Goal: Task Accomplishment & Management: Manage account settings

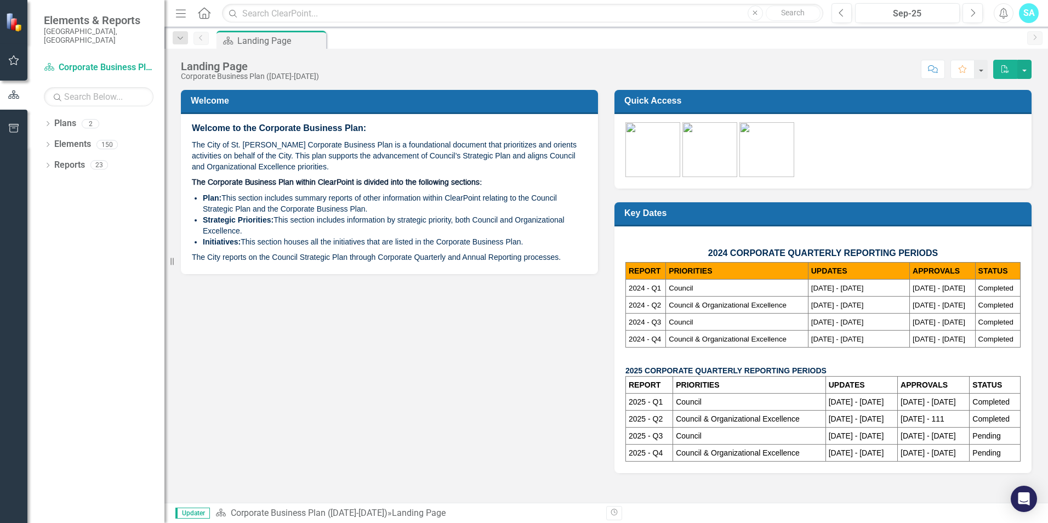
click at [10, 58] on icon "button" at bounding box center [14, 60] width 12 height 9
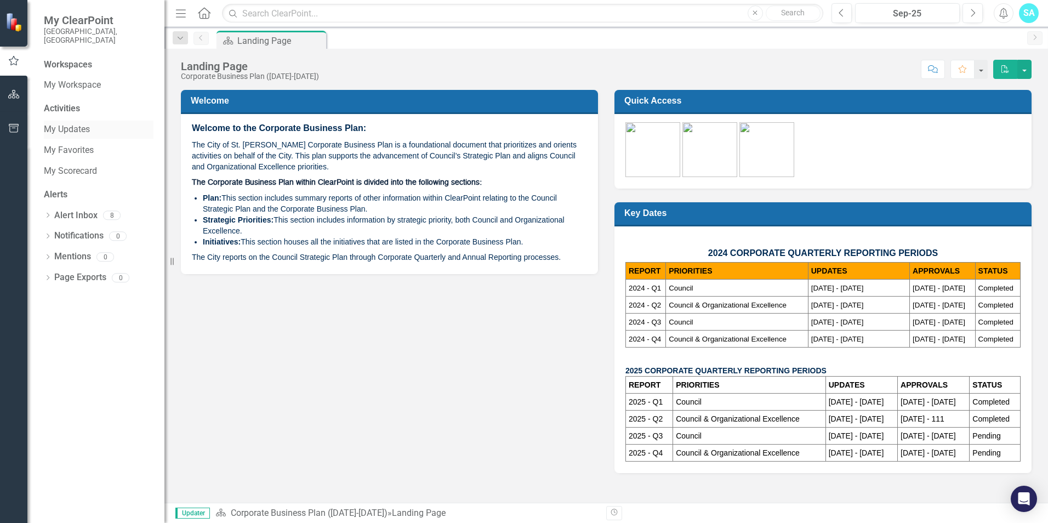
click at [72, 125] on link "My Updates" at bounding box center [99, 129] width 110 height 13
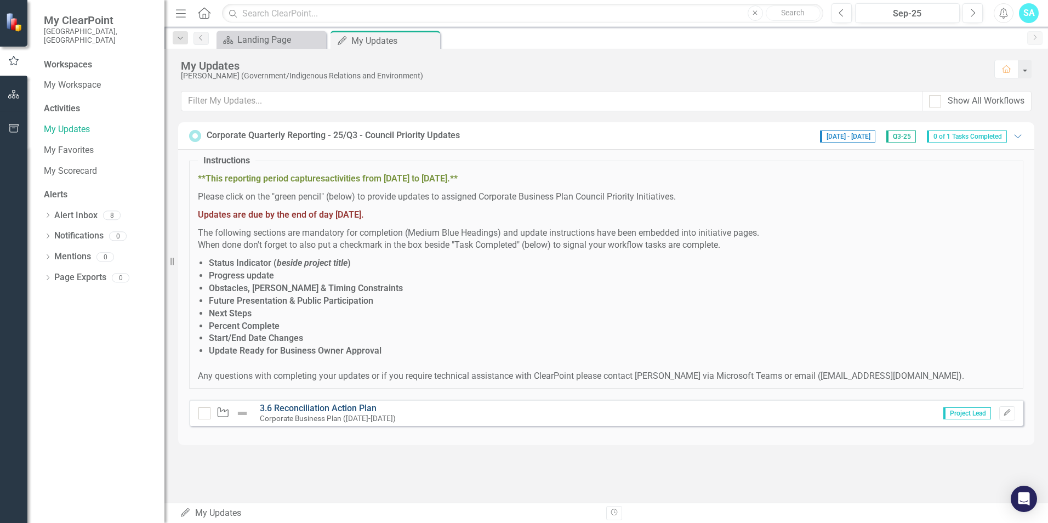
click at [371, 411] on link "3.6 Reconciliation Action Plan" at bounding box center [318, 408] width 117 height 10
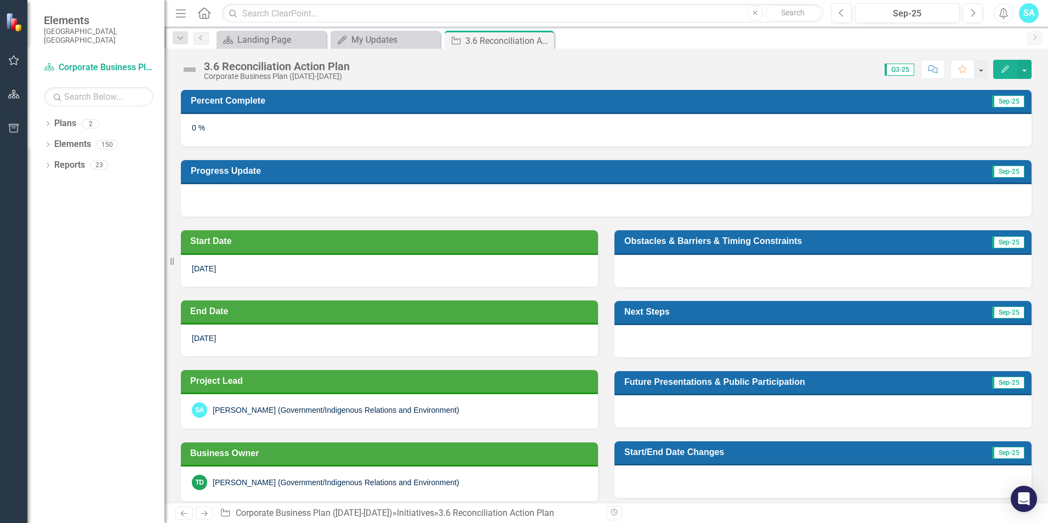
scroll to position [220, 0]
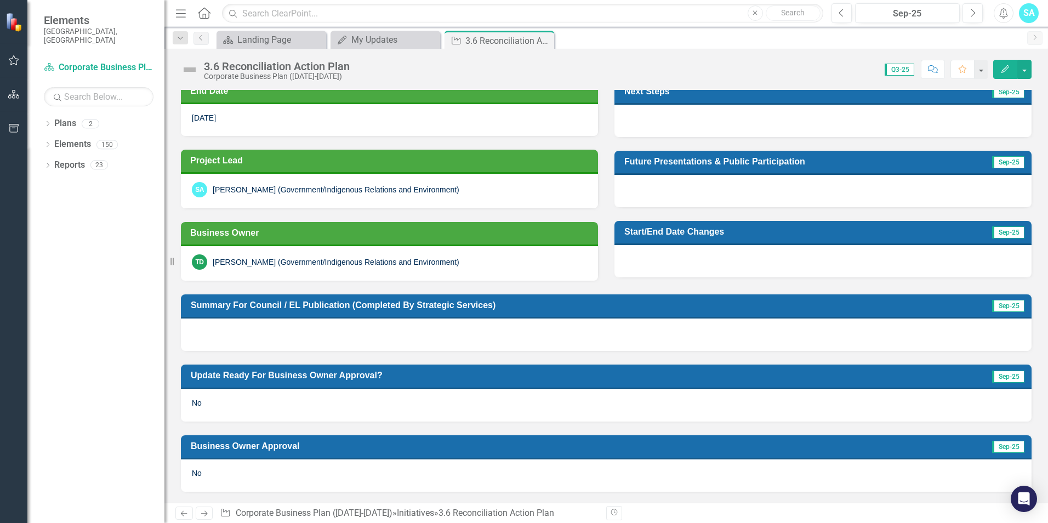
click at [1000, 75] on button "Edit" at bounding box center [1005, 69] width 24 height 19
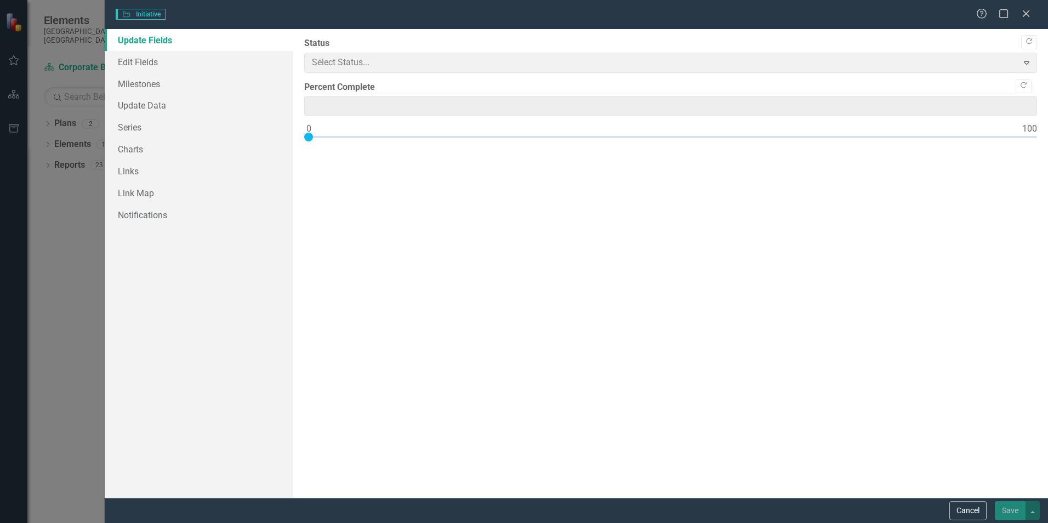
type input "0"
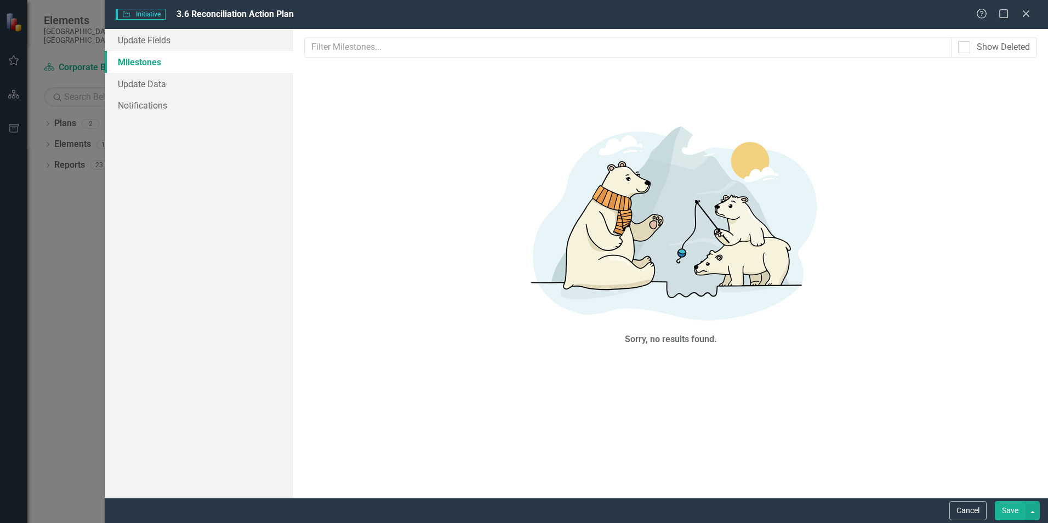
click at [150, 52] on link "Milestones" at bounding box center [199, 62] width 189 height 22
click at [149, 48] on link "Update Fields" at bounding box center [199, 40] width 189 height 22
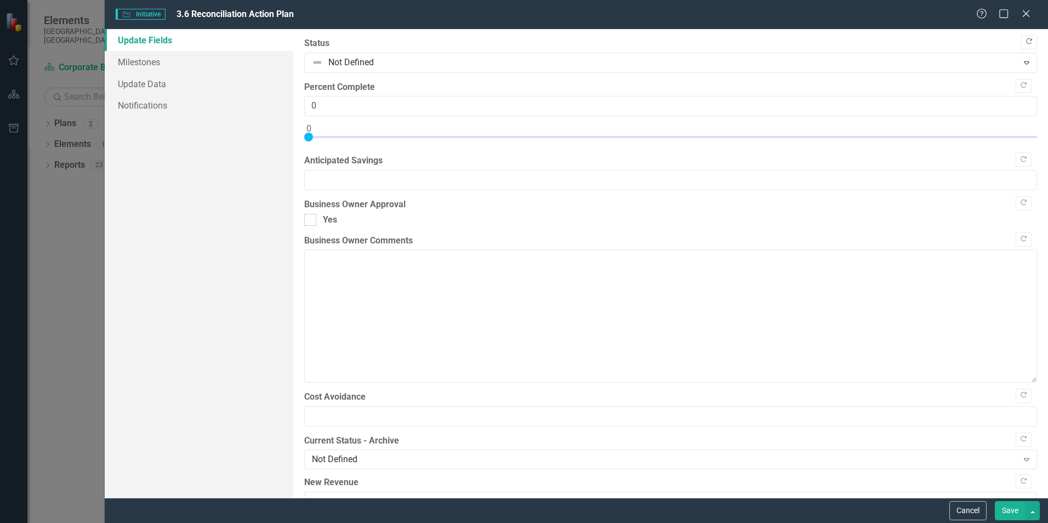
click at [1025, 42] on icon "Copy Forward" at bounding box center [1029, 41] width 8 height 7
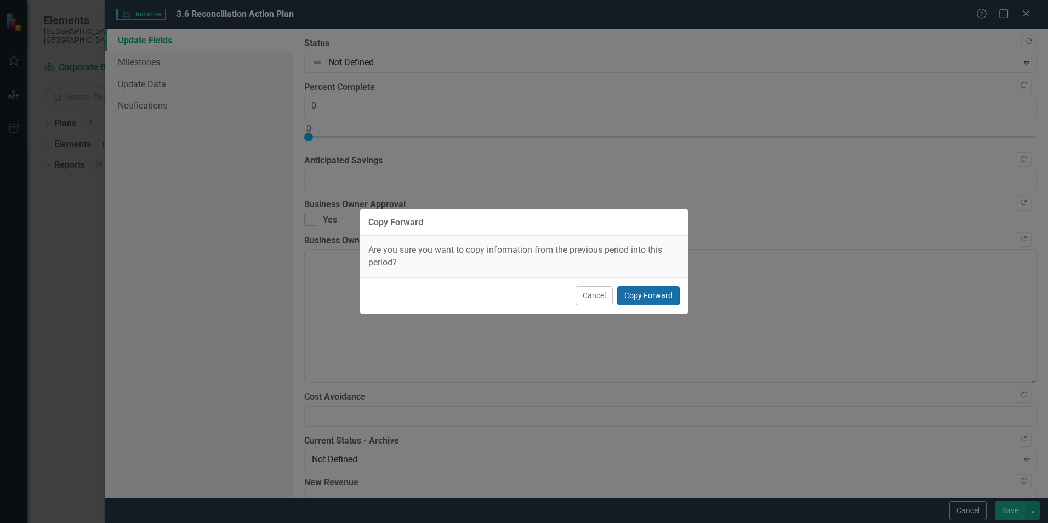
click at [654, 294] on button "Copy Forward" at bounding box center [648, 295] width 62 height 19
type input "25"
checkbox input "true"
type textarea "Various internal project milestones are scheduled to occur through the remainde…"
type textarea "Not at this time."
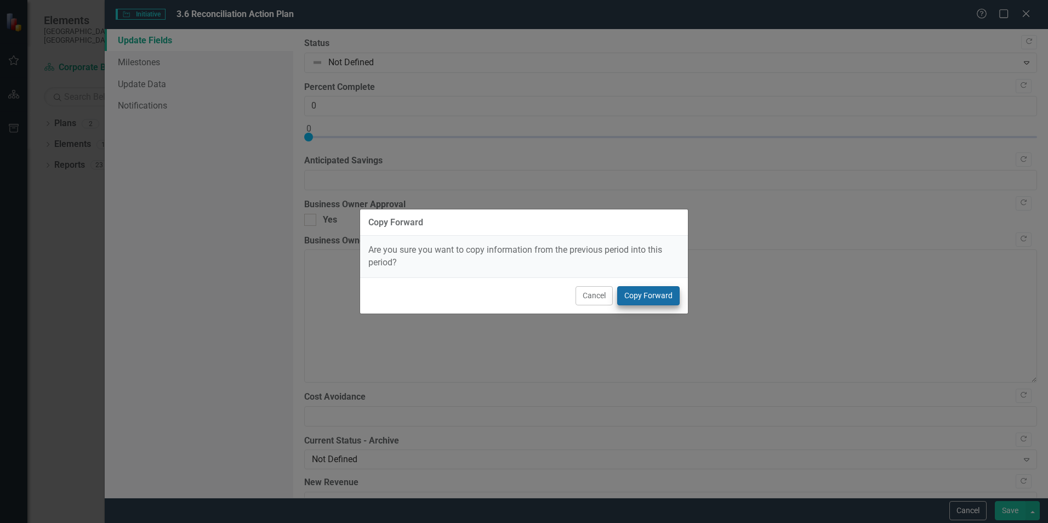
type textarea "In Q4 2024, City Administration advanced the development of a Request for Propo…"
checkbox input "true"
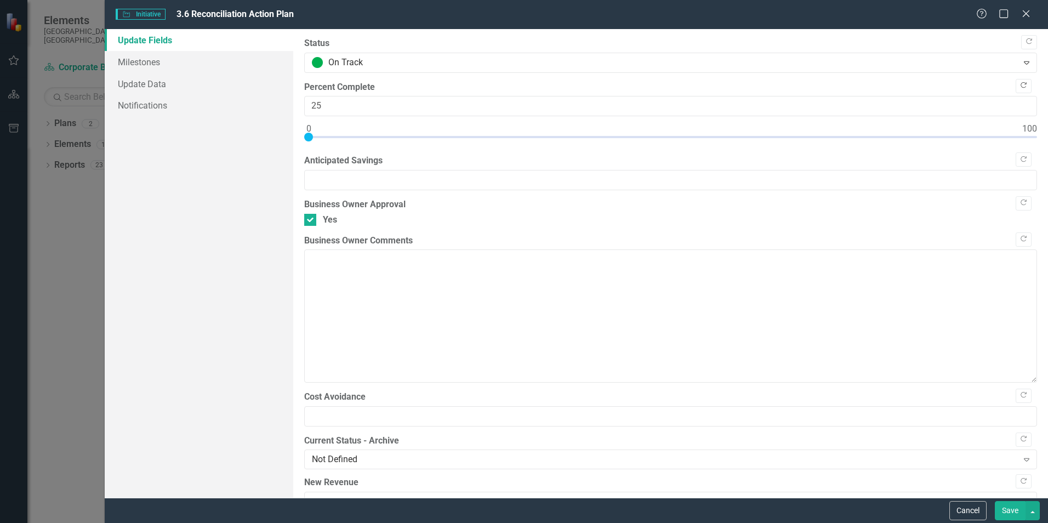
click at [1022, 88] on button "Copy Forward" at bounding box center [1024, 86] width 16 height 14
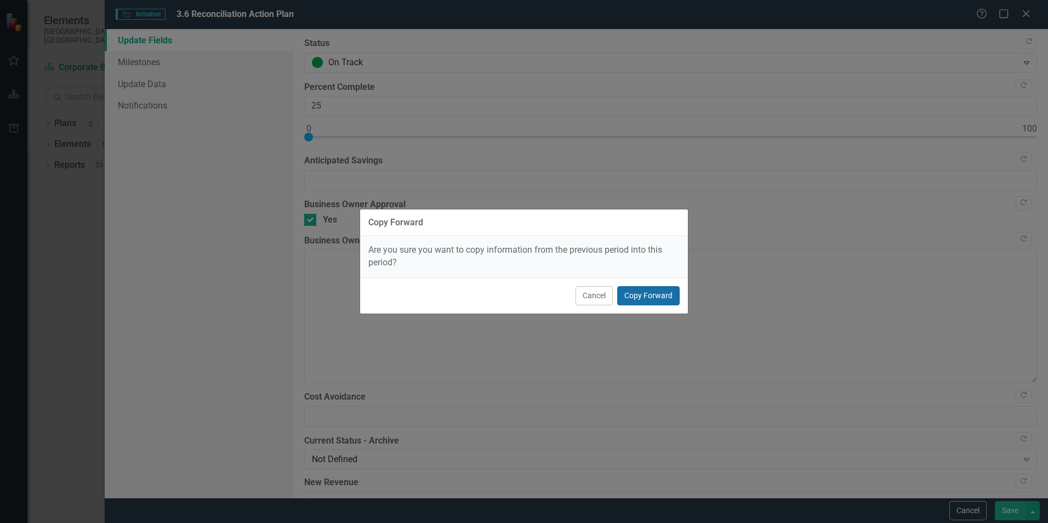
click at [668, 294] on button "Copy Forward" at bounding box center [648, 295] width 62 height 19
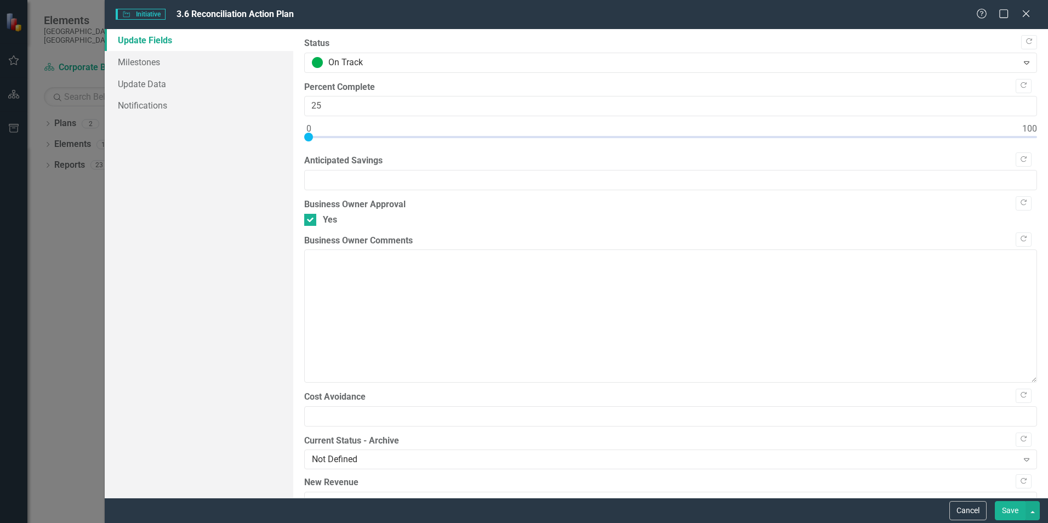
click at [310, 138] on div at bounding box center [308, 137] width 9 height 9
click at [1021, 158] on icon "button" at bounding box center [1024, 159] width 6 height 6
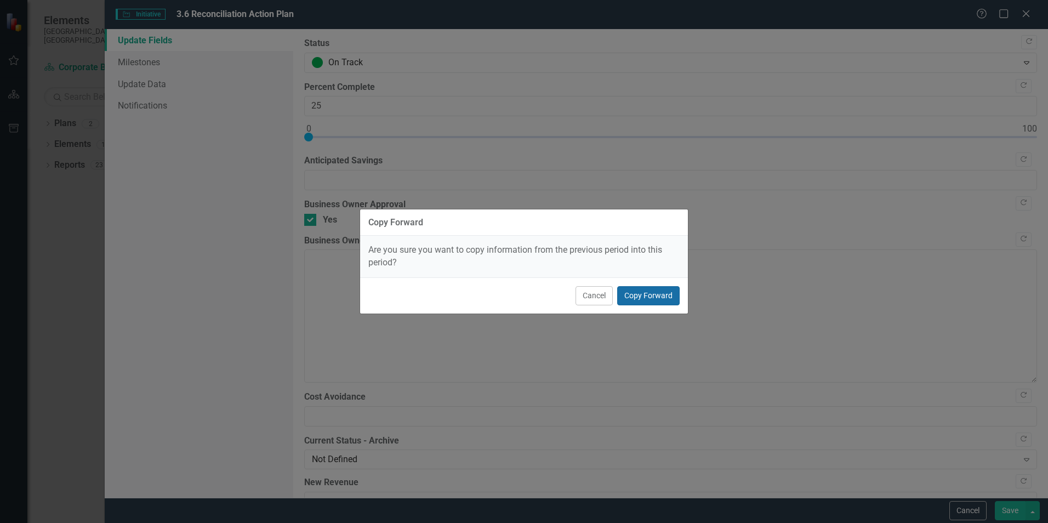
click at [648, 301] on button "Copy Forward" at bounding box center [648, 295] width 62 height 19
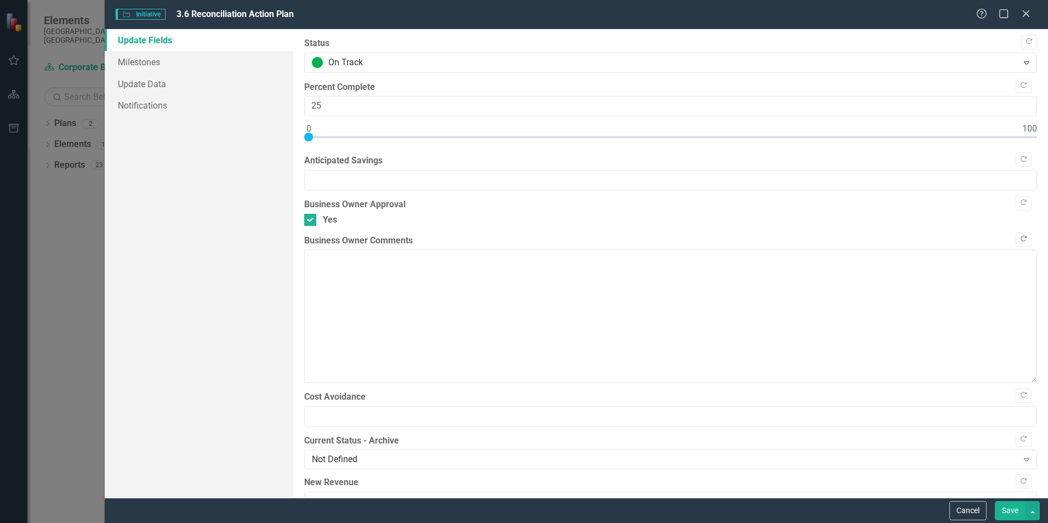
click at [1016, 245] on button "Copy Forward" at bounding box center [1024, 239] width 16 height 14
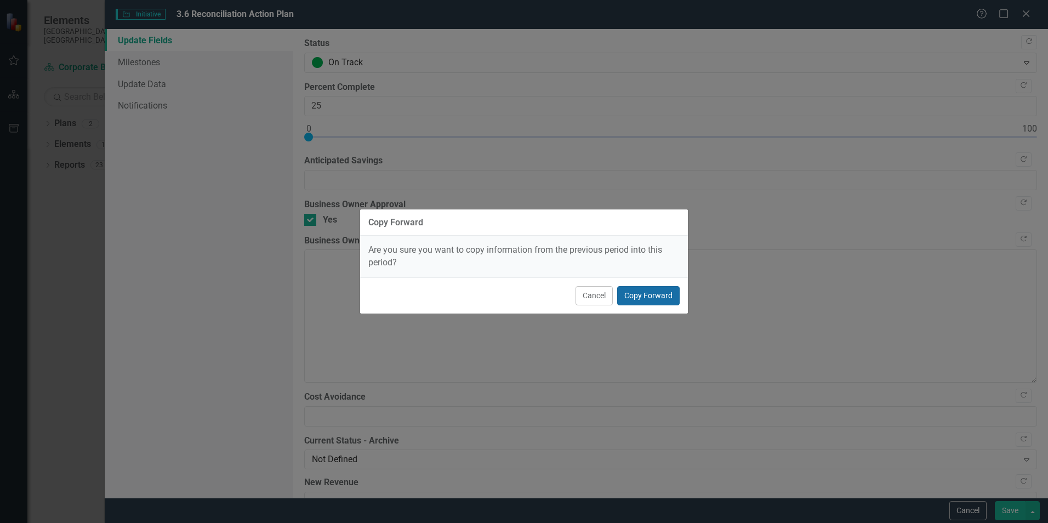
click at [652, 289] on button "Copy Forward" at bounding box center [648, 295] width 62 height 19
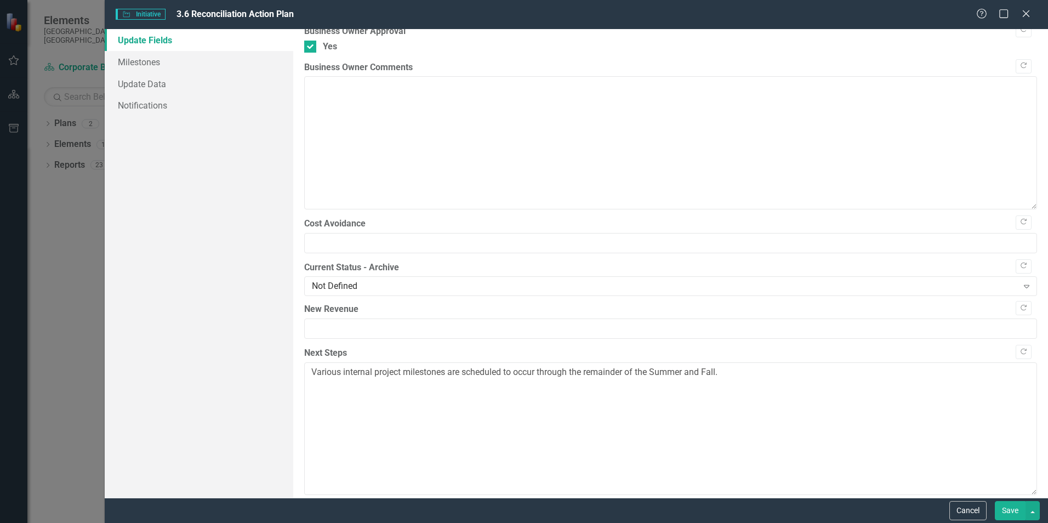
scroll to position [174, 0]
click at [1021, 349] on icon "button" at bounding box center [1024, 351] width 6 height 6
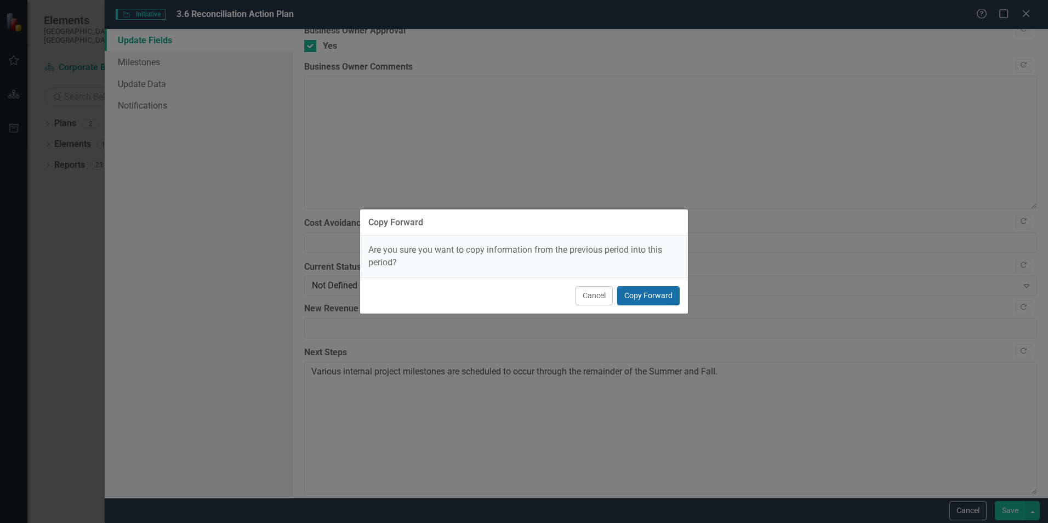
click at [658, 295] on button "Copy Forward" at bounding box center [648, 295] width 62 height 19
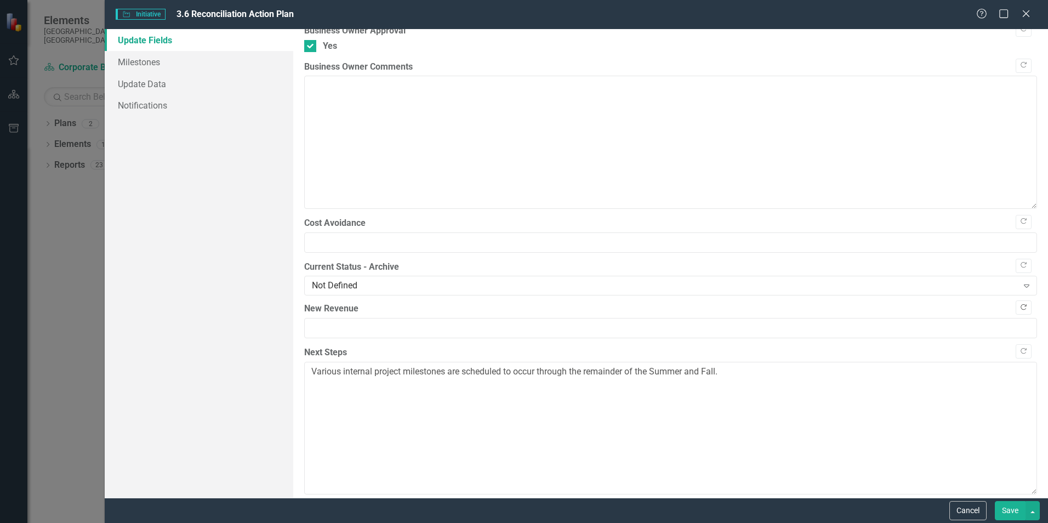
click at [1019, 309] on button "Copy Forward" at bounding box center [1024, 307] width 16 height 14
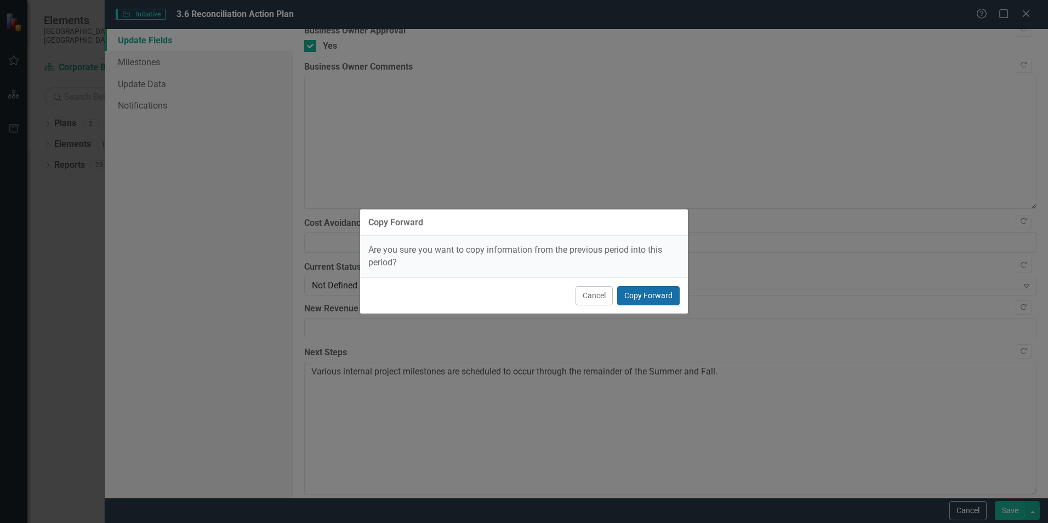
click at [637, 294] on button "Copy Forward" at bounding box center [648, 295] width 62 height 19
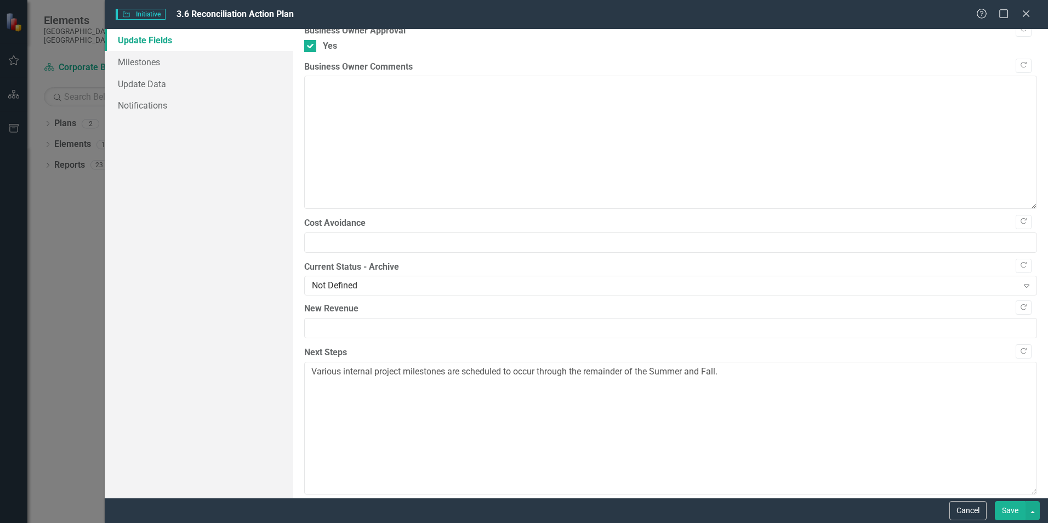
click at [1004, 261] on label "Current Status - Archive" at bounding box center [670, 267] width 733 height 13
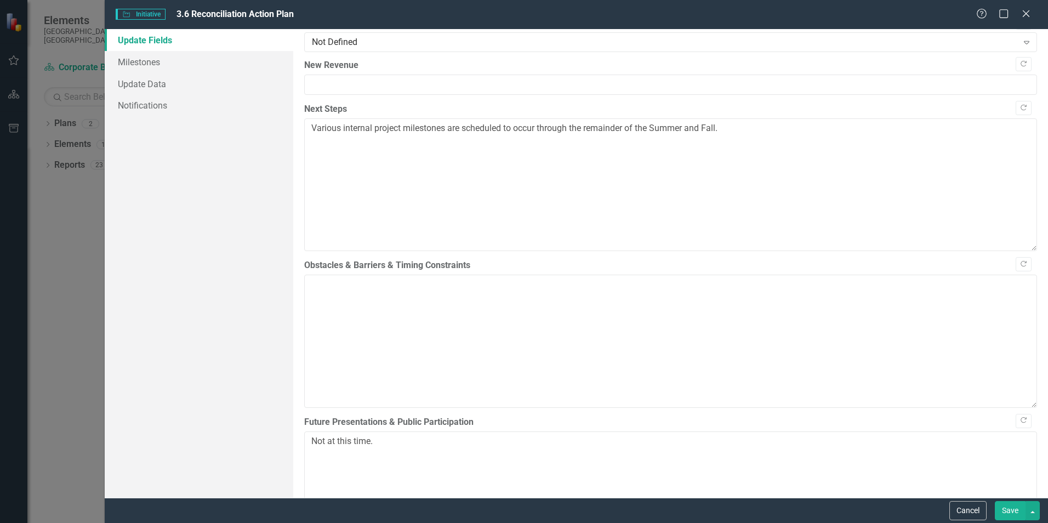
scroll to position [418, 0]
click at [1019, 266] on icon "Copy Forward" at bounding box center [1023, 263] width 8 height 7
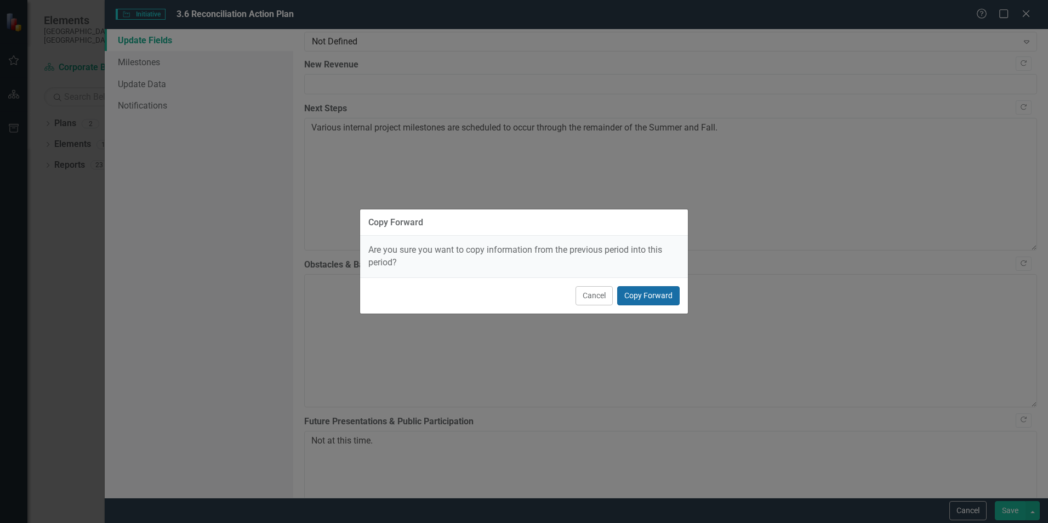
click at [646, 293] on button "Copy Forward" at bounding box center [648, 295] width 62 height 19
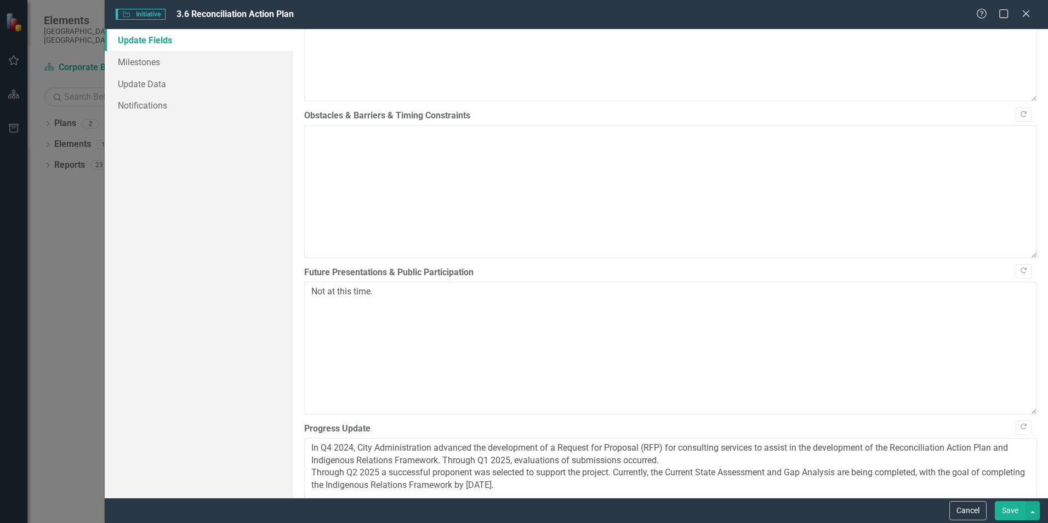
scroll to position [567, 0]
click at [1016, 274] on button "Copy Forward" at bounding box center [1024, 271] width 16 height 14
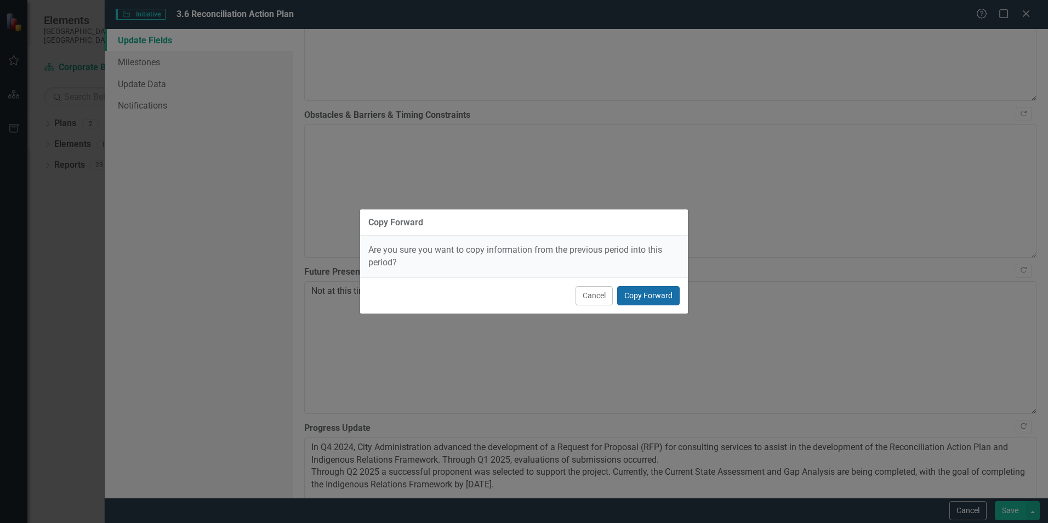
click at [641, 299] on button "Copy Forward" at bounding box center [648, 295] width 62 height 19
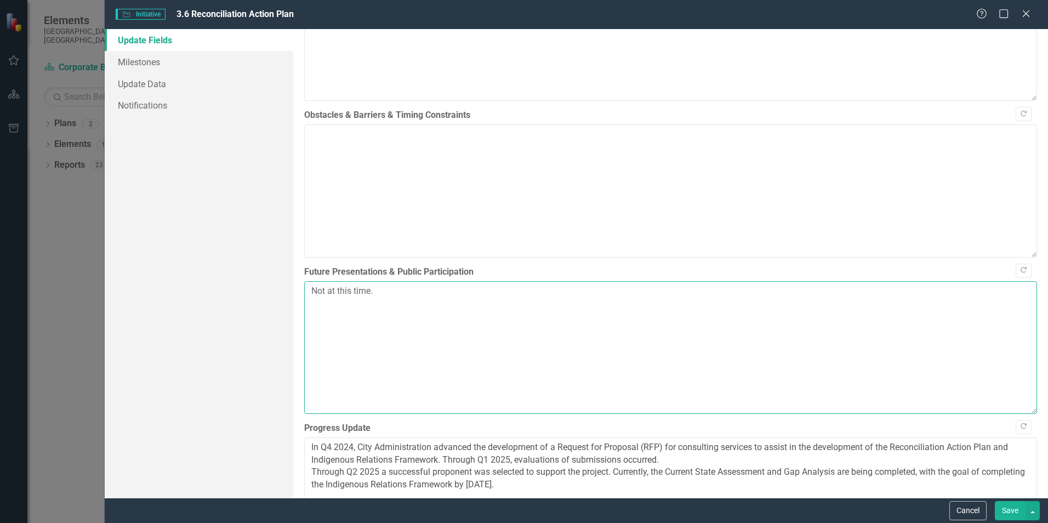
drag, startPoint x: 396, startPoint y: 318, endPoint x: 294, endPoint y: 303, distance: 103.7
click at [294, 303] on div ""Update" fields in ClearPoint are the fields that change from reporting period …" at bounding box center [670, 263] width 755 height 469
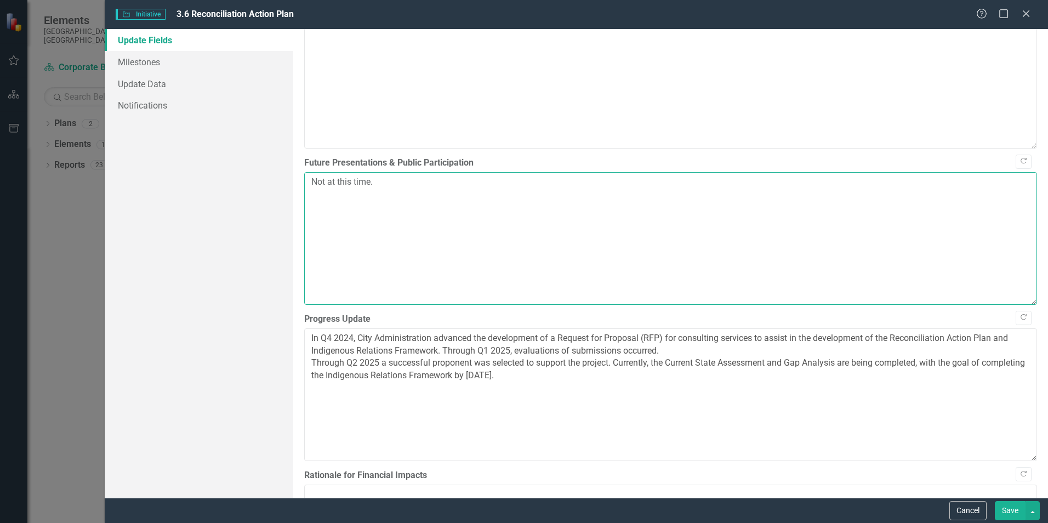
scroll to position [682, 0]
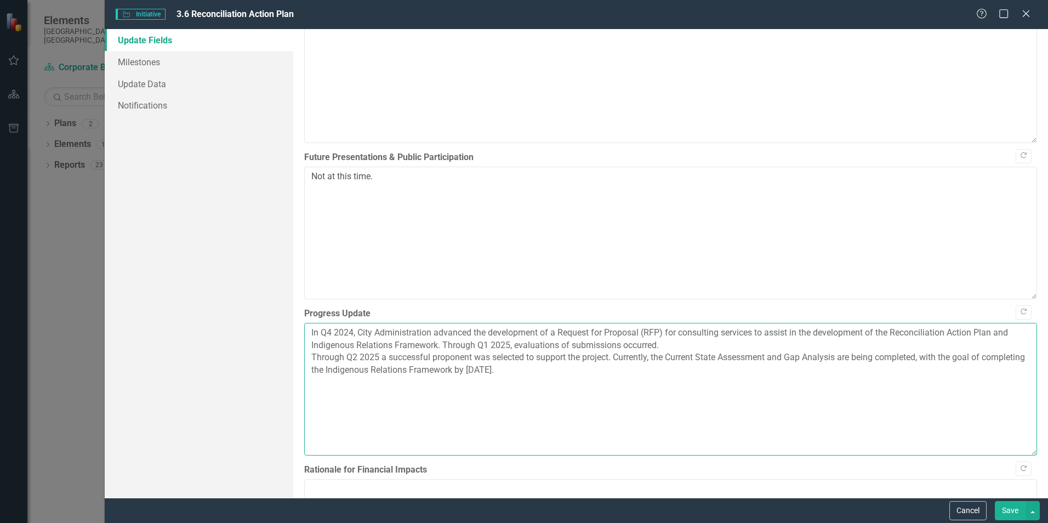
drag, startPoint x: 605, startPoint y: 373, endPoint x: 582, endPoint y: 398, distance: 34.1
click at [582, 398] on textarea "In Q4 2024, City Administration advanced the development of a Request for Propo…" at bounding box center [670, 389] width 733 height 133
click at [588, 380] on textarea "In Q4 2024, City Administration advanced the development of a Request for Propo…" at bounding box center [670, 389] width 733 height 133
click at [591, 358] on textarea "In Q4 2024, City Administration advanced the development of a Request for Propo…" at bounding box center [670, 389] width 733 height 133
click at [587, 377] on textarea "In Q4 2024, City Administration advanced the development of a Request for Propo…" at bounding box center [670, 389] width 733 height 133
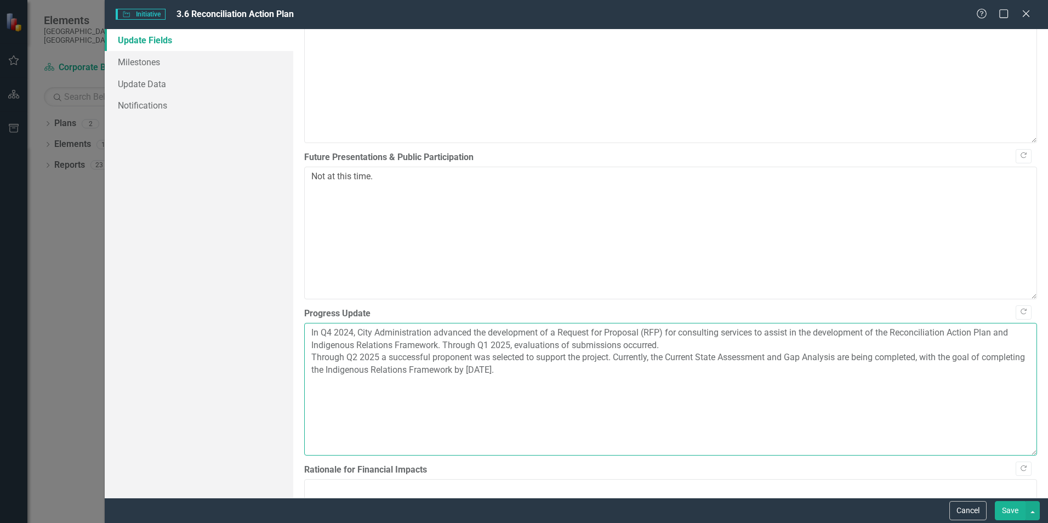
click at [313, 334] on textarea "In Q4 2024, City Administration advanced the development of a Request for Propo…" at bounding box center [670, 389] width 733 height 133
click at [312, 354] on textarea "-In Q4 2024, City Administration advanced the development of a Request for Prop…" at bounding box center [670, 389] width 733 height 133
click at [312, 380] on textarea "-In Q4 2024, City Administration advanced the development of a Request for Prop…" at bounding box center [670, 389] width 733 height 133
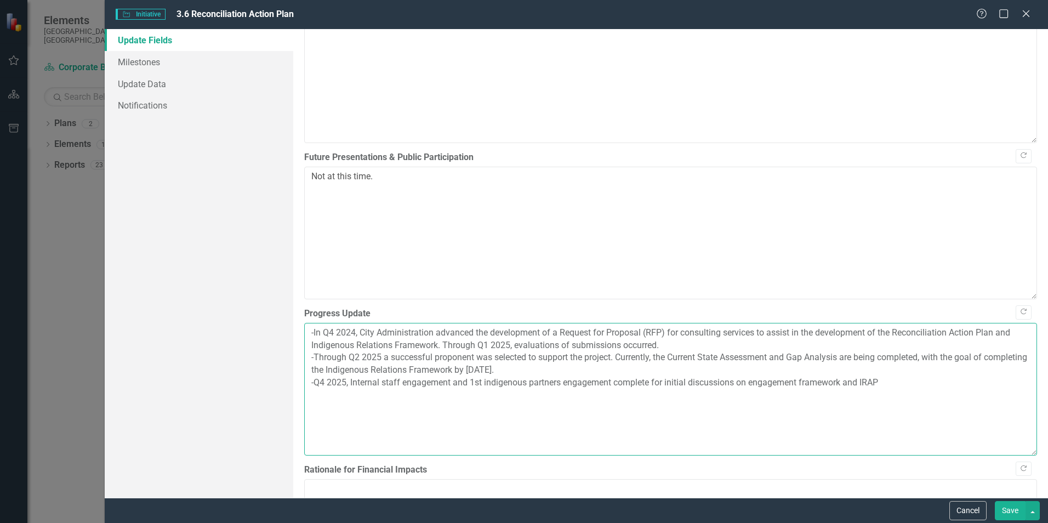
click at [894, 384] on textarea "-In Q4 2024, City Administration advanced the development of a Request for Prop…" at bounding box center [670, 389] width 733 height 133
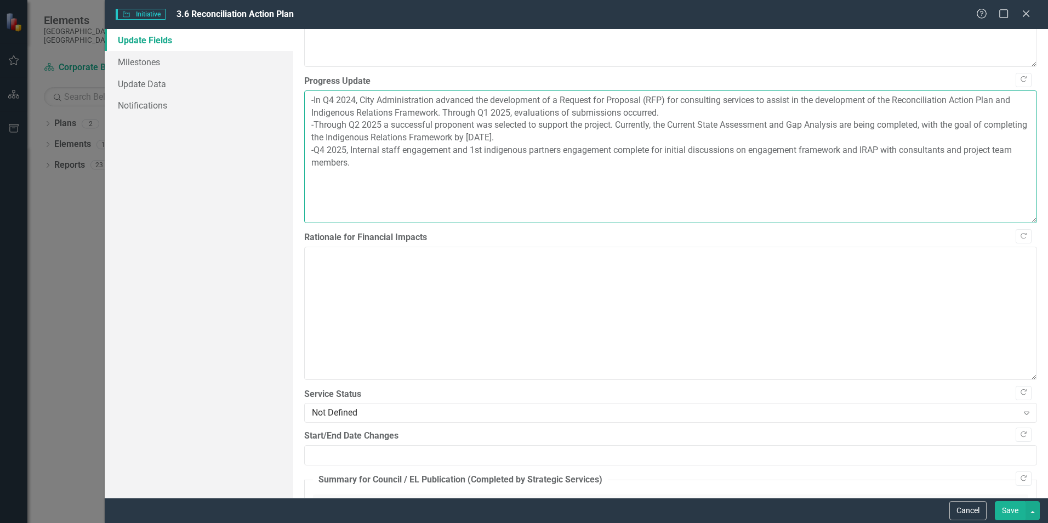
scroll to position [916, 0]
type textarea "-In Q4 2024, City Administration advanced the development of a Request for Prop…"
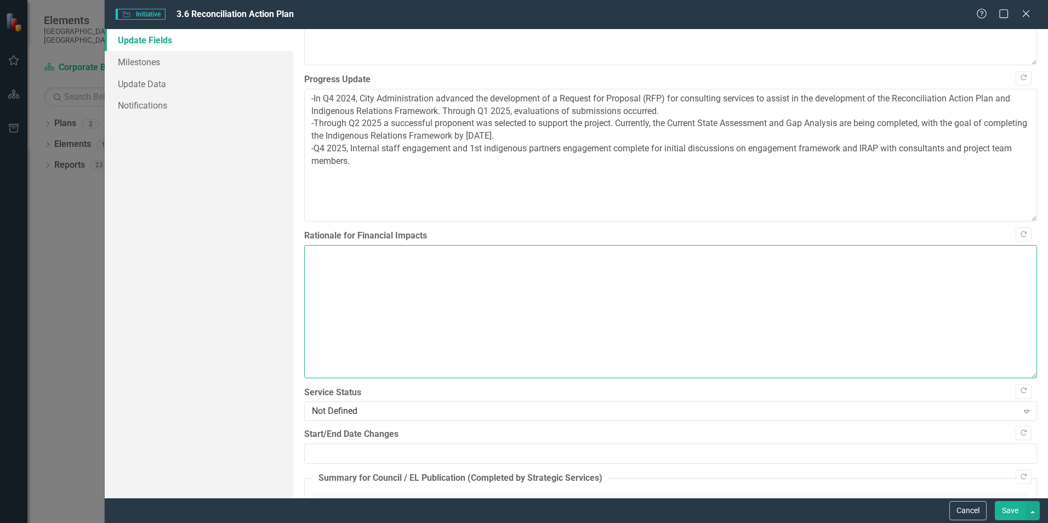
click at [629, 300] on textarea "Rationale for Financial Impacts" at bounding box center [670, 311] width 733 height 133
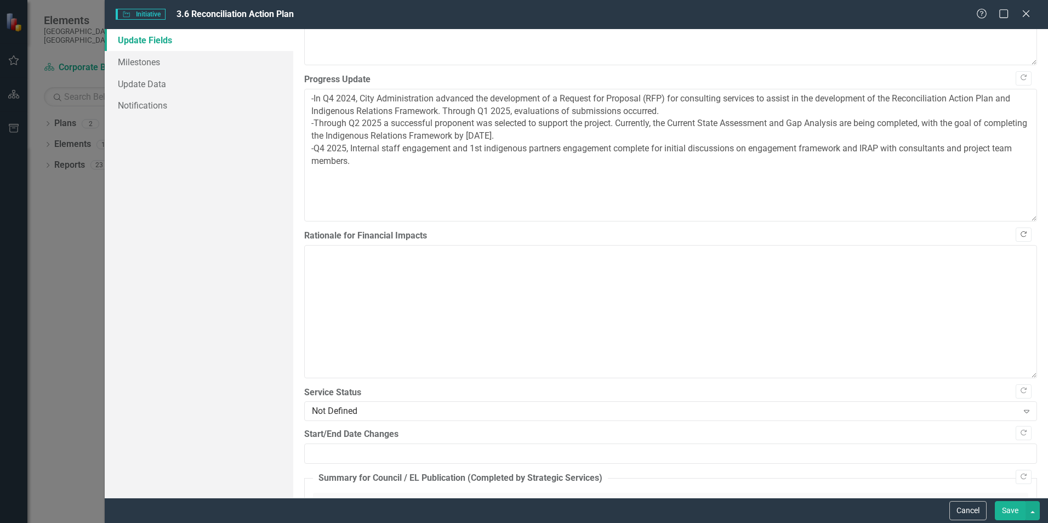
click at [1021, 232] on icon "button" at bounding box center [1024, 234] width 6 height 6
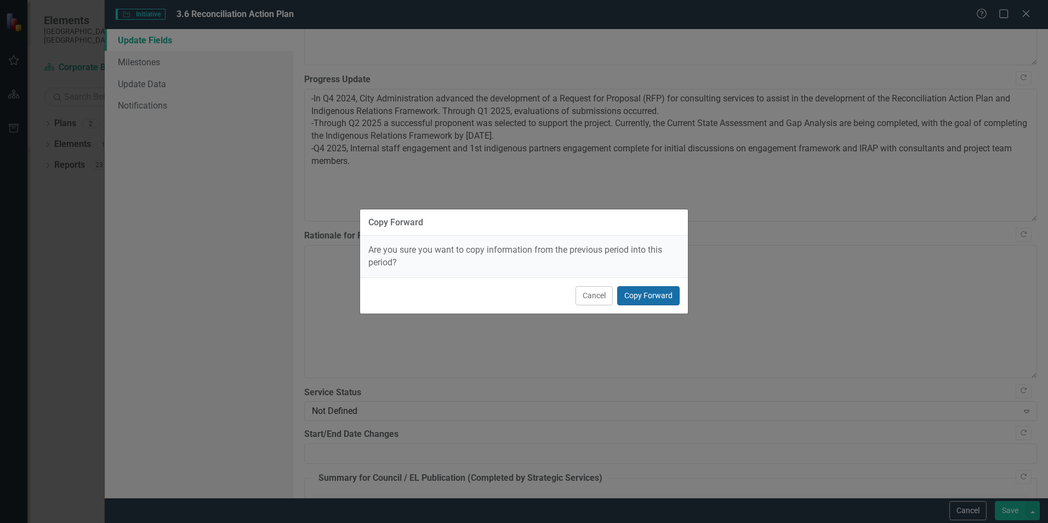
click at [666, 287] on button "Copy Forward" at bounding box center [648, 295] width 62 height 19
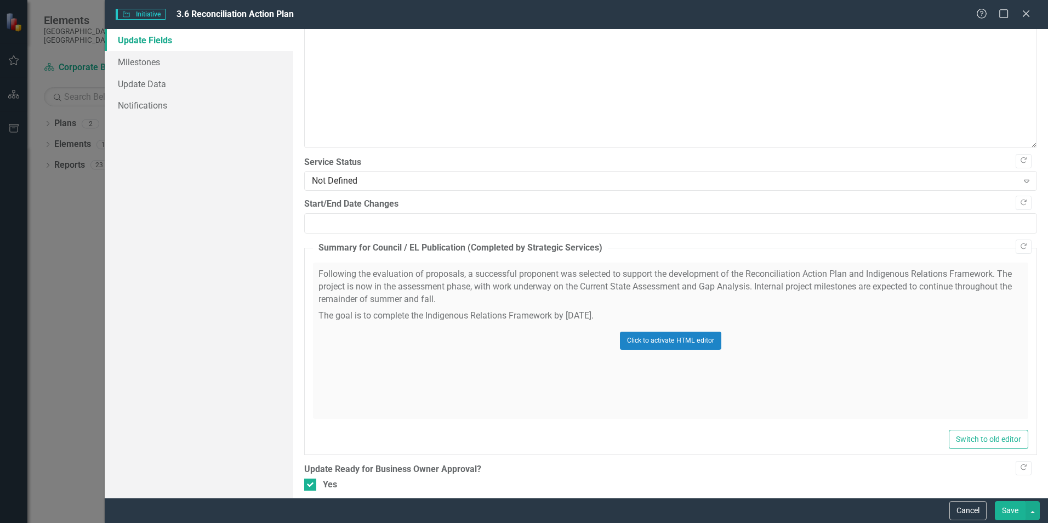
scroll to position [1156, 0]
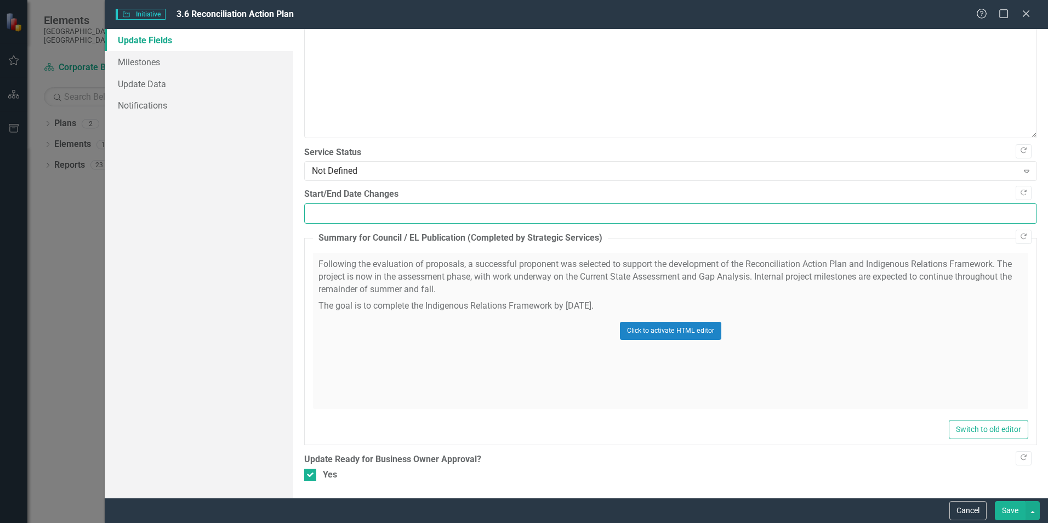
click at [696, 206] on input "Start/End Date Changes" at bounding box center [670, 213] width 733 height 20
click at [995, 165] on div "Not Defined" at bounding box center [664, 171] width 705 height 13
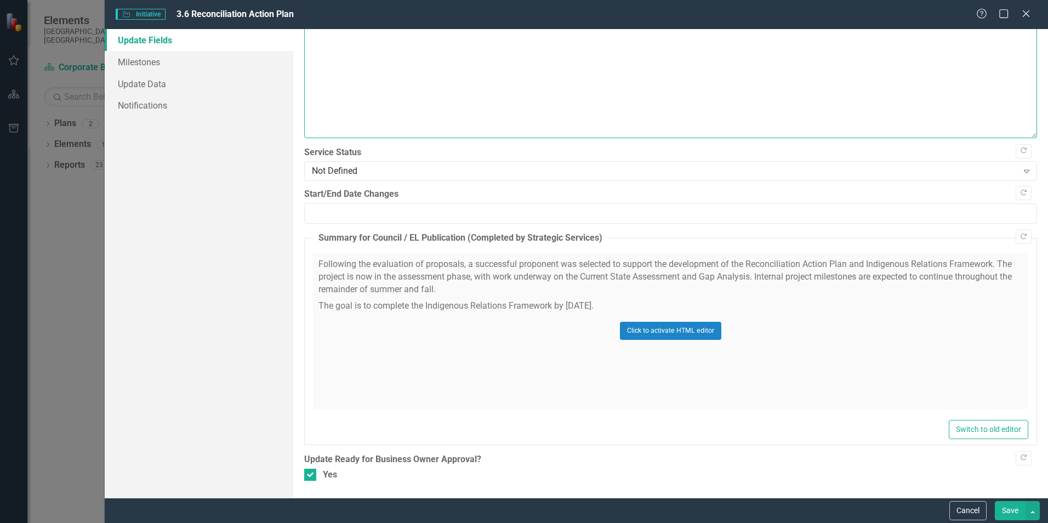
click at [759, 103] on textarea "Rationale for Financial Impacts" at bounding box center [670, 71] width 733 height 133
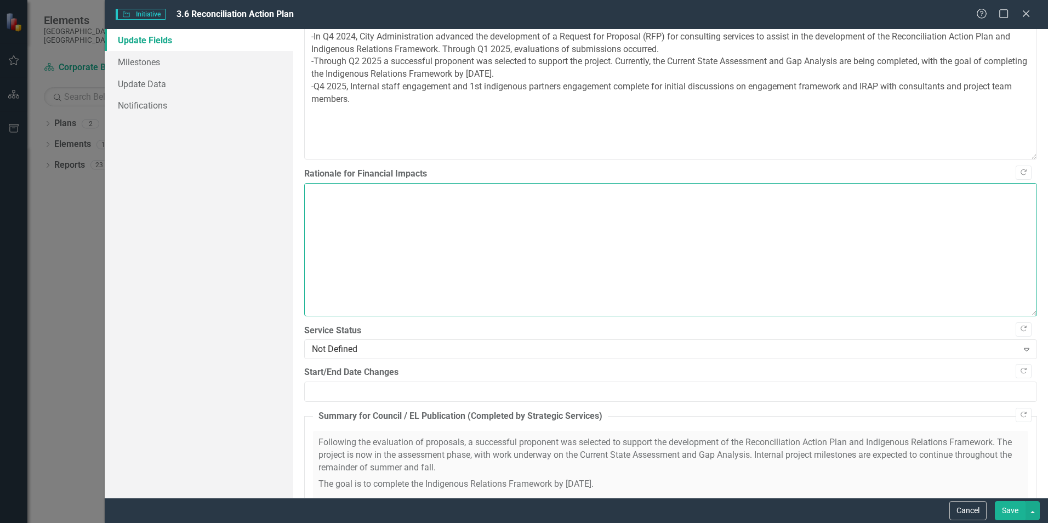
scroll to position [1022, 0]
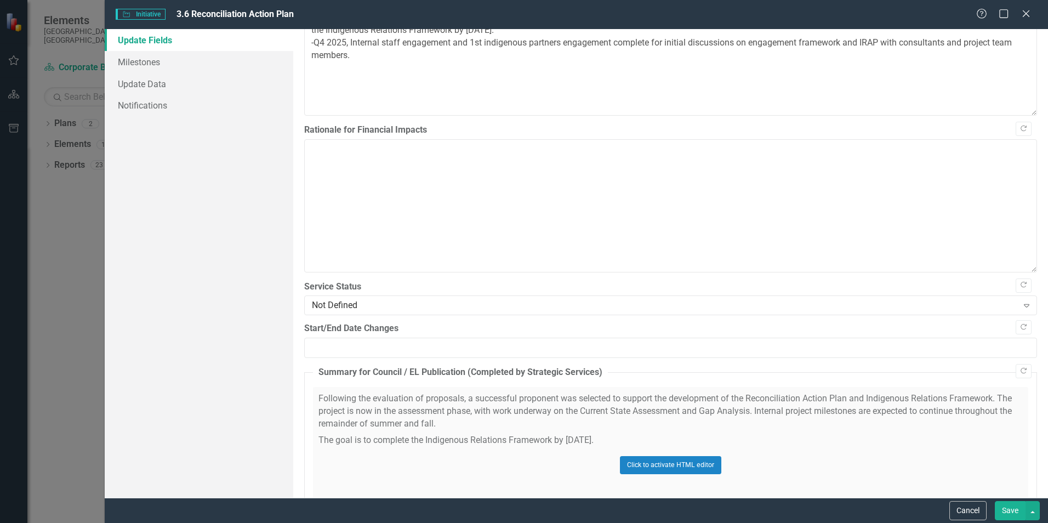
click at [1012, 514] on button "Save" at bounding box center [1010, 510] width 31 height 19
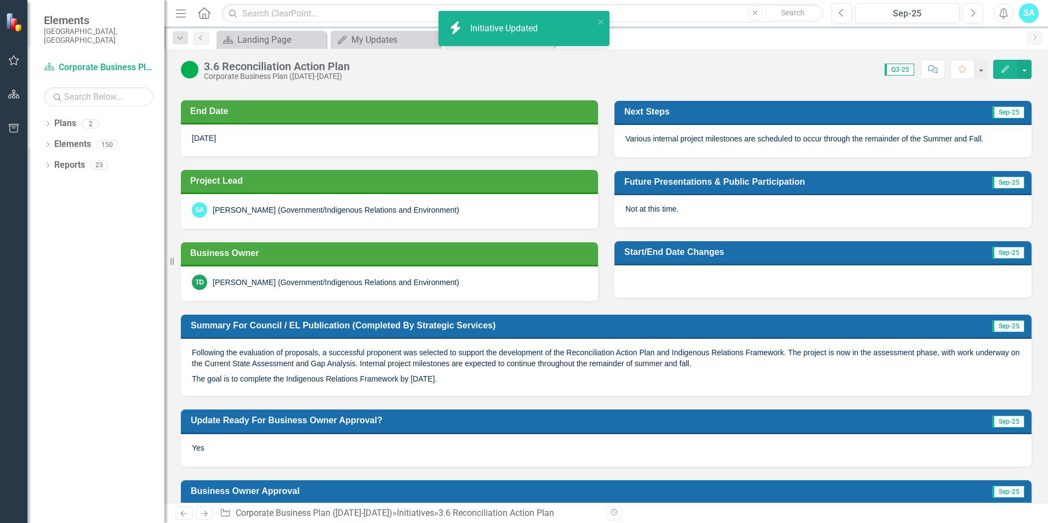
scroll to position [241, 0]
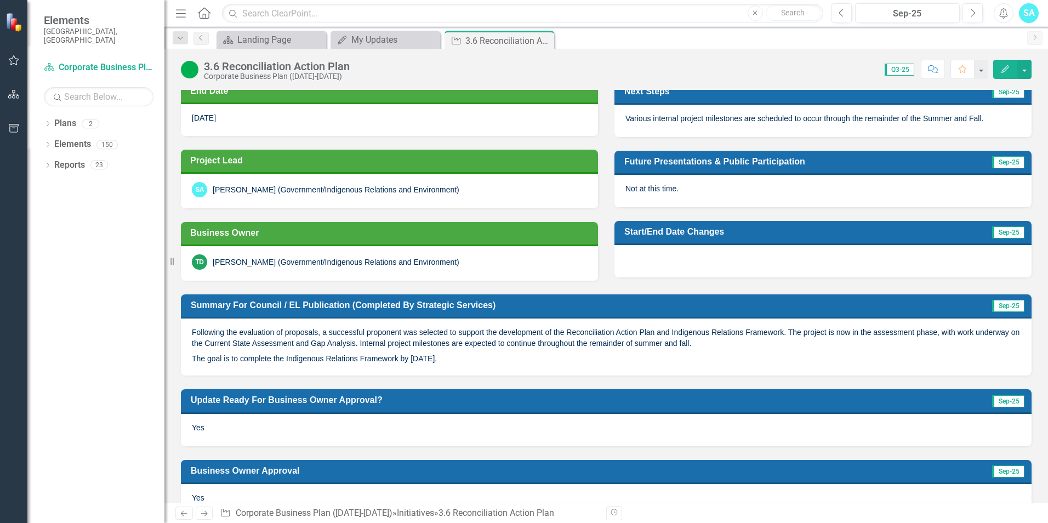
click at [1008, 164] on span "Sep-25" at bounding box center [1008, 162] width 32 height 12
click at [873, 210] on div "Start/End Date Changes Sep-25" at bounding box center [823, 242] width 434 height 70
click at [1000, 69] on button "Edit" at bounding box center [1005, 69] width 24 height 19
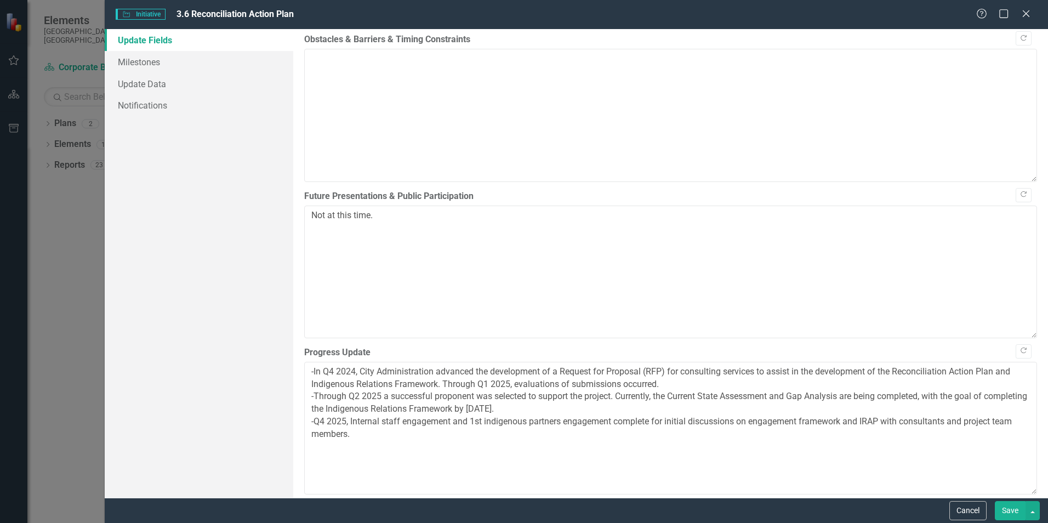
scroll to position [643, 0]
drag, startPoint x: 389, startPoint y: 225, endPoint x: 304, endPoint y: 221, distance: 84.5
click at [304, 221] on textarea "Not at this time." at bounding box center [670, 271] width 733 height 133
type textarea "E"
type textarea "EL"
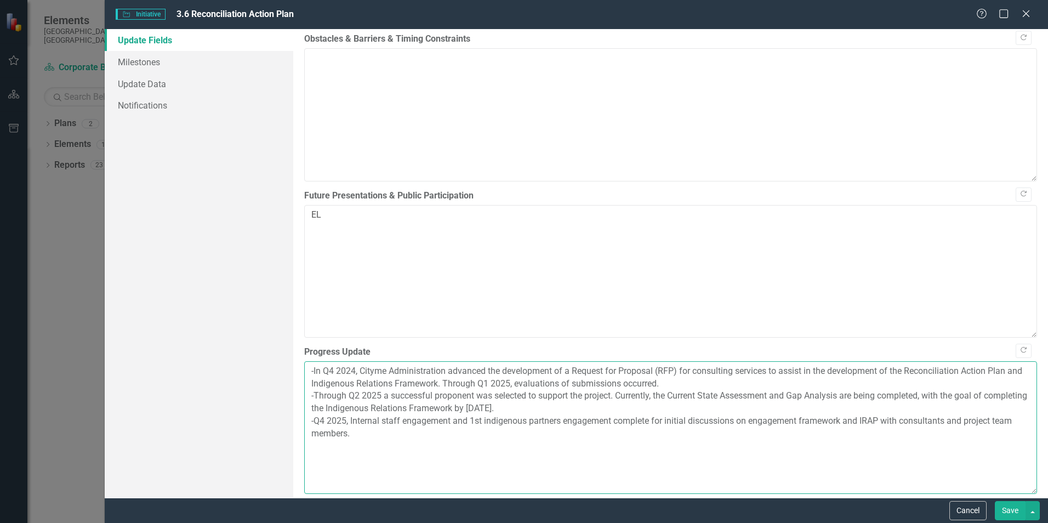
type textarea "-In Q4 2024, Cityme Administration advanced the development of a Request for Pr…"
click at [474, 299] on textarea "EL" at bounding box center [670, 271] width 733 height 133
drag, startPoint x: 341, startPoint y: 219, endPoint x: 269, endPoint y: 223, distance: 72.4
click at [269, 223] on div "Update Fields Milestones Update Data Notifications "Update" fields in ClearPoin…" at bounding box center [576, 263] width 943 height 469
paste textarea "IR Framework and RAP Update to Executive Leadership Team"
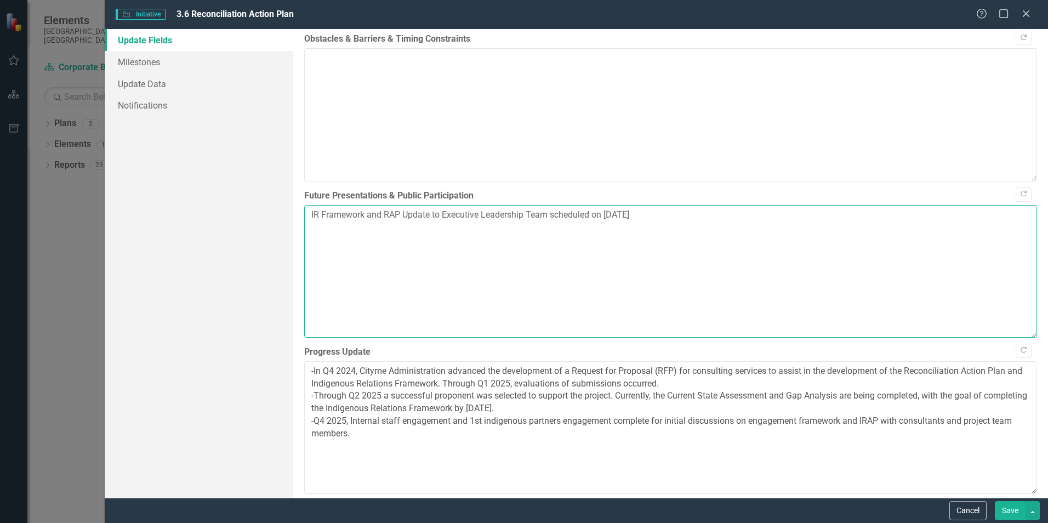
click at [503, 258] on textarea "IR Framework and RAP Update to Executive Leadership Team scheduled on [DATE]" at bounding box center [670, 271] width 733 height 133
click at [501, 221] on textarea "IR Framework and RAP Update to Executive Leadership Team scheduled on [DATE] IE…" at bounding box center [670, 271] width 733 height 133
click at [667, 215] on textarea "IR Framework and RAP Update to Executive Leadership Team scheduled on [DATE] IE…" at bounding box center [670, 271] width 733 height 133
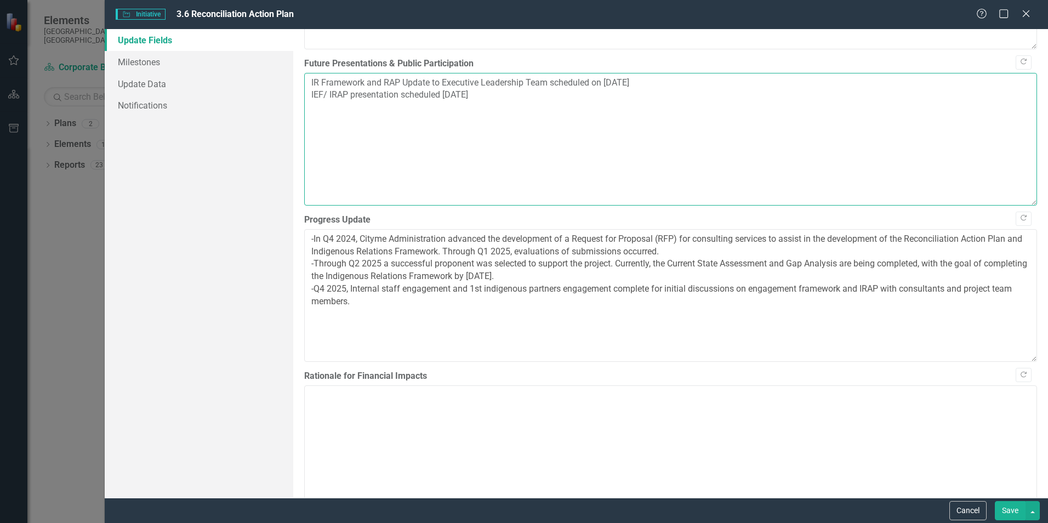
scroll to position [777, 0]
type textarea "IR Framework and RAP Update to Executive Leadership Team scheduled on [DATE] IE…"
click at [1003, 505] on button "Save" at bounding box center [1010, 510] width 31 height 19
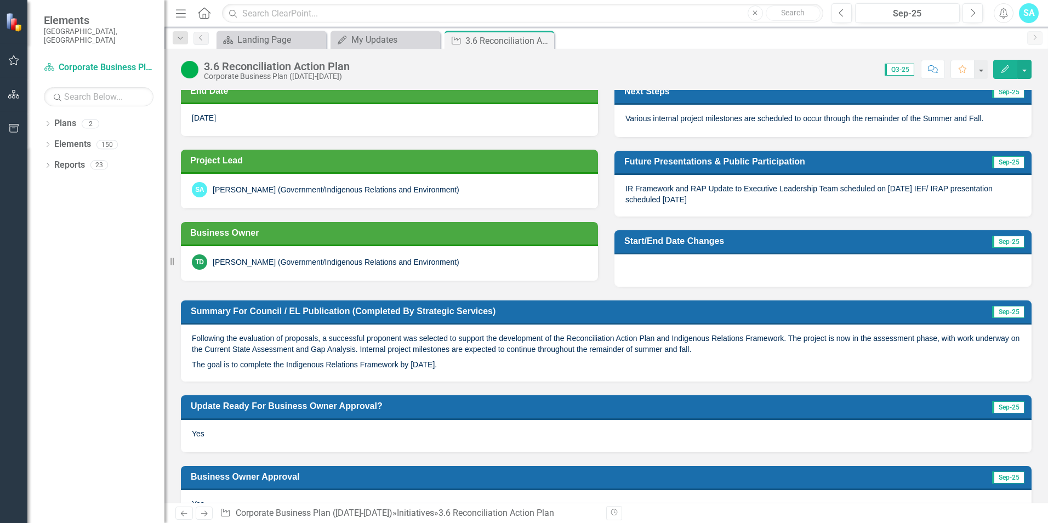
scroll to position [0, 0]
